Goal: Information Seeking & Learning: Learn about a topic

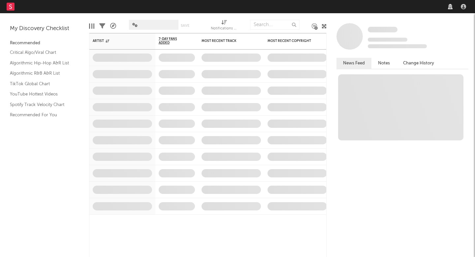
click at [370, 6] on nav "Dashboard Discovery Assistant Charts Leads" at bounding box center [237, 6] width 475 height 13
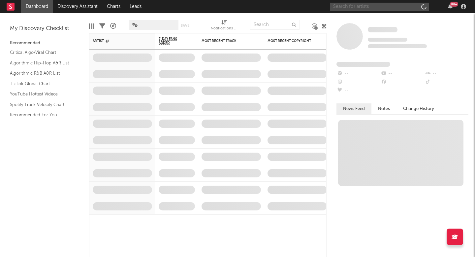
click at [377, 8] on input "text" at bounding box center [379, 7] width 99 height 8
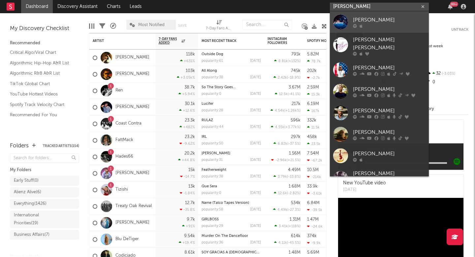
type input "[PERSON_NAME]"
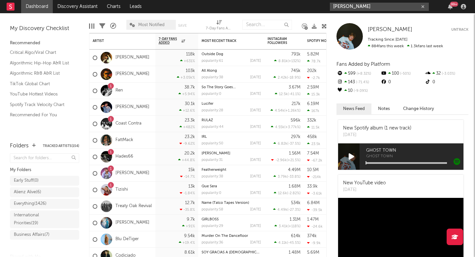
click at [375, 3] on input "[PERSON_NAME]" at bounding box center [379, 7] width 99 height 8
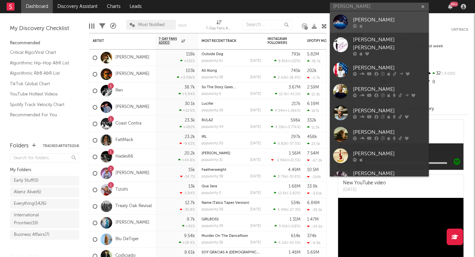
click at [370, 22] on div "[PERSON_NAME]" at bounding box center [389, 20] width 73 height 8
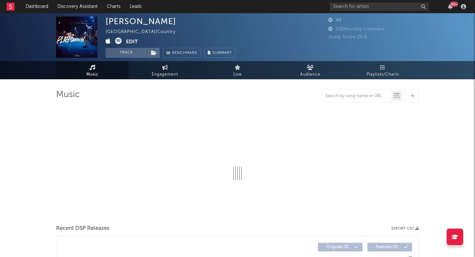
select select "1w"
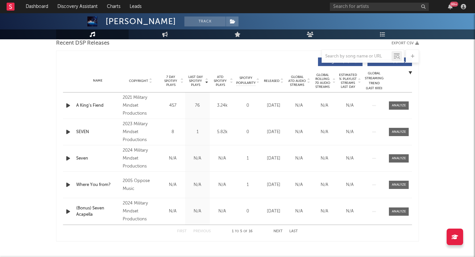
scroll to position [253, 0]
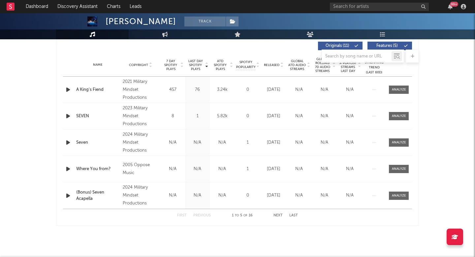
click at [364, 2] on div "99 +" at bounding box center [399, 6] width 139 height 13
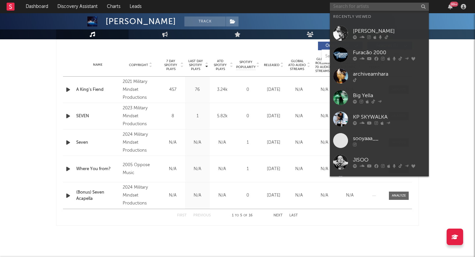
click at [363, 5] on input "text" at bounding box center [379, 7] width 99 height 8
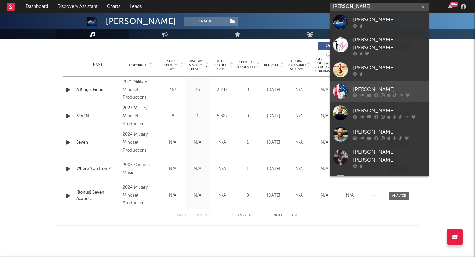
scroll to position [50, 0]
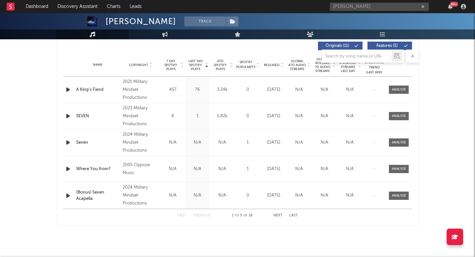
click at [357, 2] on div "[PERSON_NAME] 99 +" at bounding box center [399, 6] width 139 height 13
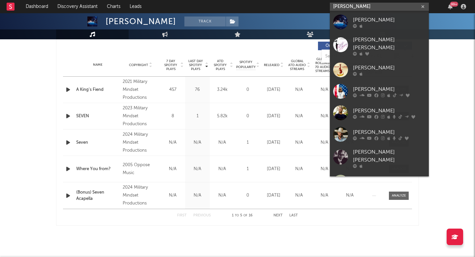
click at [354, 6] on input "[PERSON_NAME]" at bounding box center [379, 7] width 99 height 8
paste input "[URL][DOMAIN_NAME]"
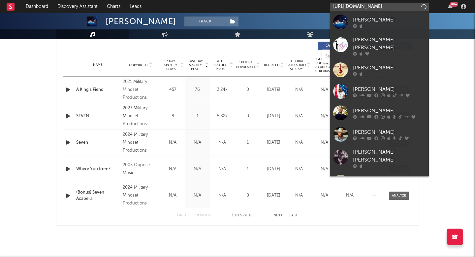
type input "[URL][DOMAIN_NAME]"
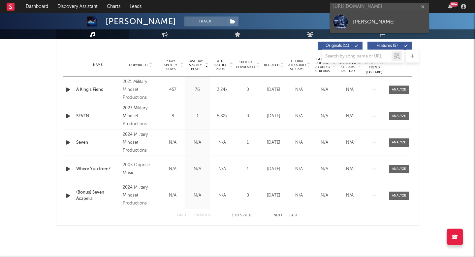
click at [358, 20] on div "[PERSON_NAME]" at bounding box center [389, 22] width 73 height 8
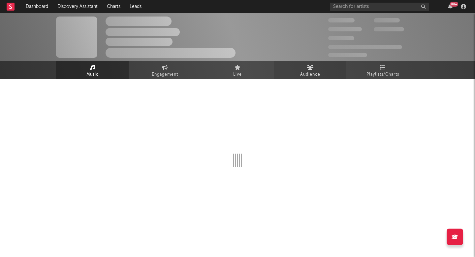
select select "6m"
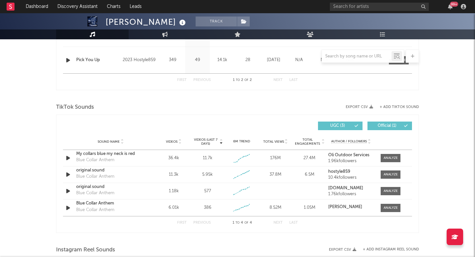
scroll to position [310, 0]
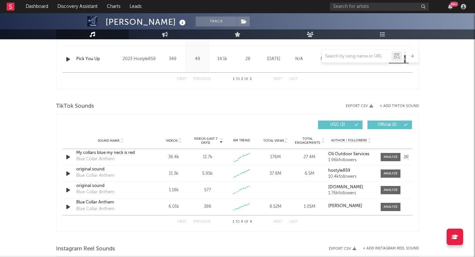
click at [400, 152] on div "Sound Name My collars blue my neck is red Blue Collar Anthem Videos 36.4k Video…" at bounding box center [237, 157] width 349 height 16
click at [396, 153] on span at bounding box center [391, 157] width 20 height 8
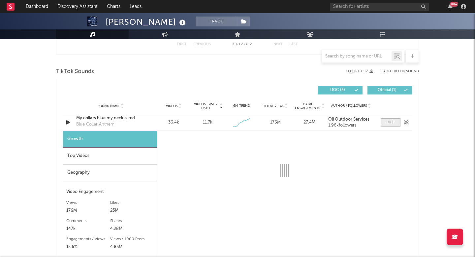
scroll to position [355, 0]
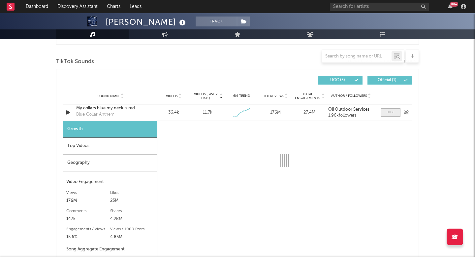
select select "1w"
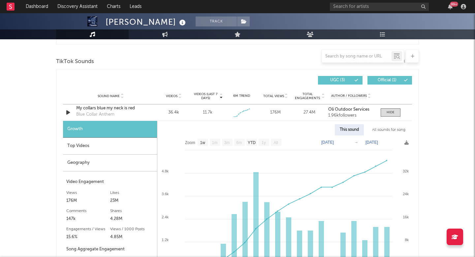
click at [112, 148] on div "Top Videos" at bounding box center [110, 146] width 94 height 17
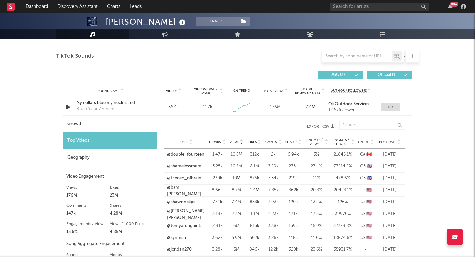
scroll to position [355, 0]
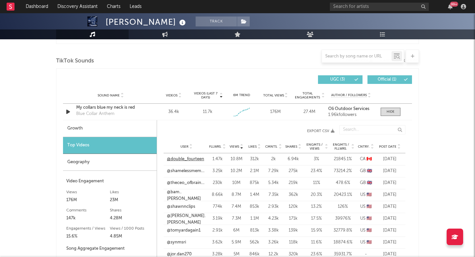
click at [196, 157] on link "@double_fourteen" at bounding box center [185, 159] width 37 height 7
click at [67, 107] on div "Sound Name My collars blue my neck is red Blue Collar Anthem Videos 36.4k Video…" at bounding box center [237, 112] width 349 height 16
click at [67, 108] on icon "button" at bounding box center [68, 112] width 7 height 8
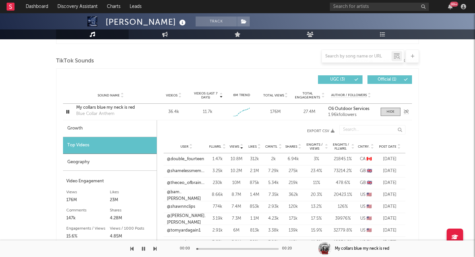
click at [66, 113] on icon "button" at bounding box center [68, 112] width 6 height 8
